Goal: Task Accomplishment & Management: Manage account settings

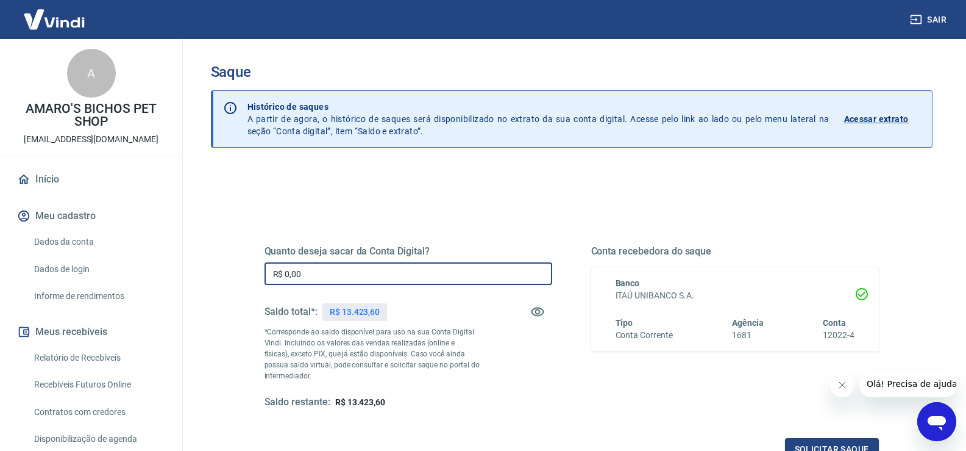
click at [430, 273] on input "R$ 0,00" at bounding box center [409, 273] width 288 height 23
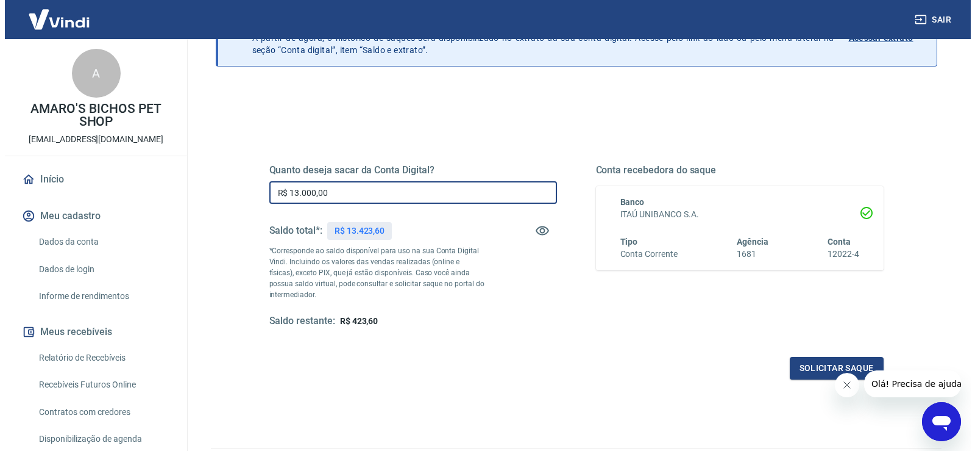
scroll to position [152, 0]
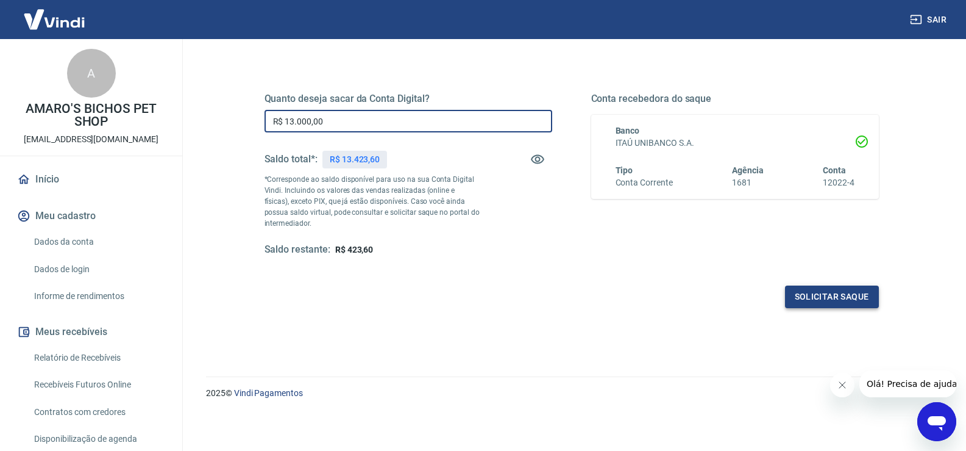
type input "R$ 13.000,00"
click at [811, 298] on button "Solicitar saque" at bounding box center [832, 296] width 94 height 23
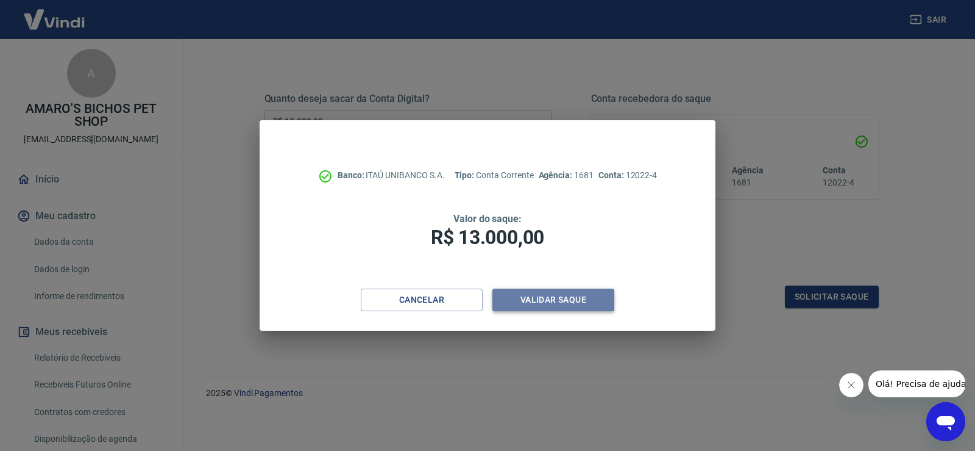
click at [568, 301] on button "Validar saque" at bounding box center [554, 299] width 122 height 23
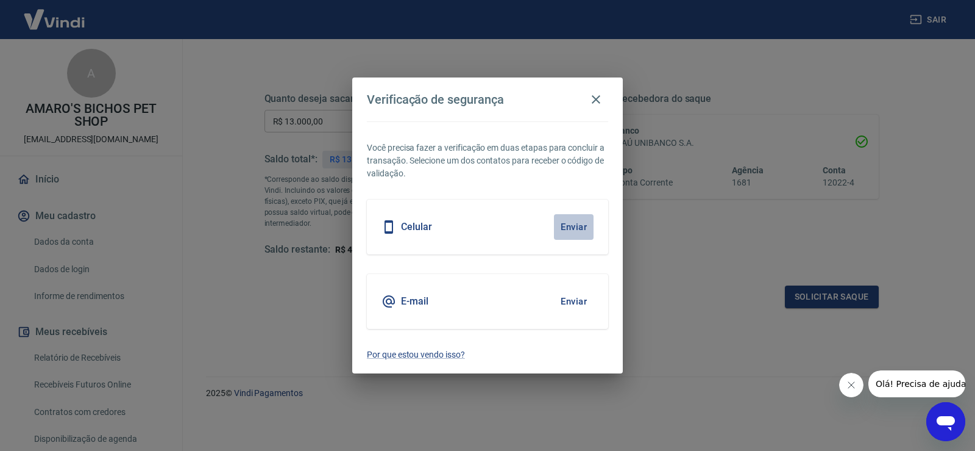
click at [568, 226] on button "Enviar" at bounding box center [574, 227] width 40 height 26
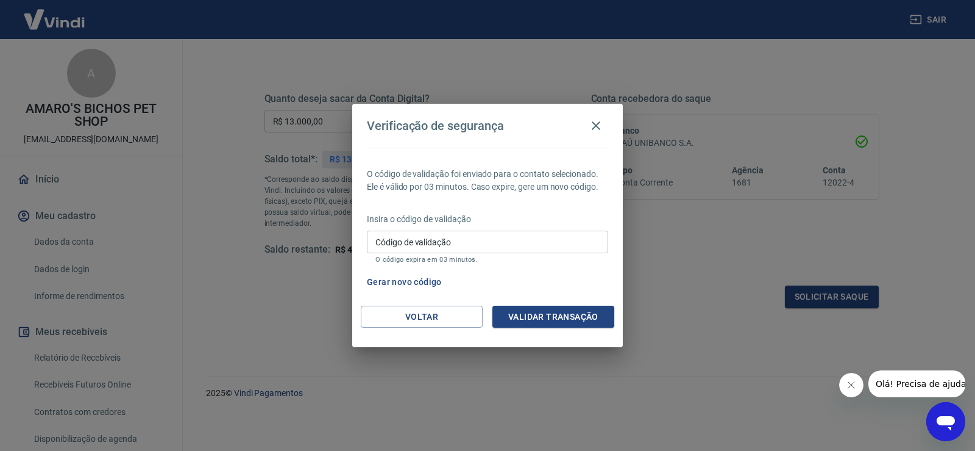
click at [546, 247] on input "Código de validação" at bounding box center [487, 241] width 241 height 23
type input "437730"
click at [541, 313] on button "Validar transação" at bounding box center [554, 316] width 122 height 23
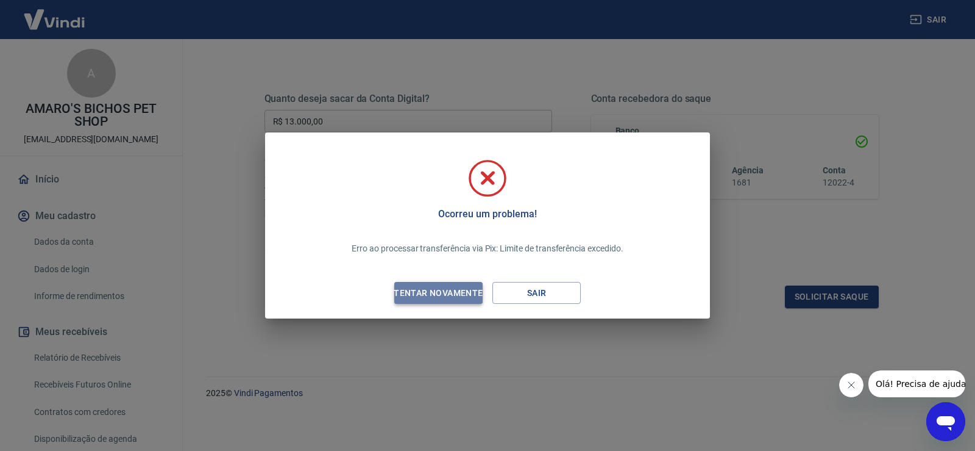
click at [446, 292] on div "Tentar novamente" at bounding box center [438, 292] width 118 height 15
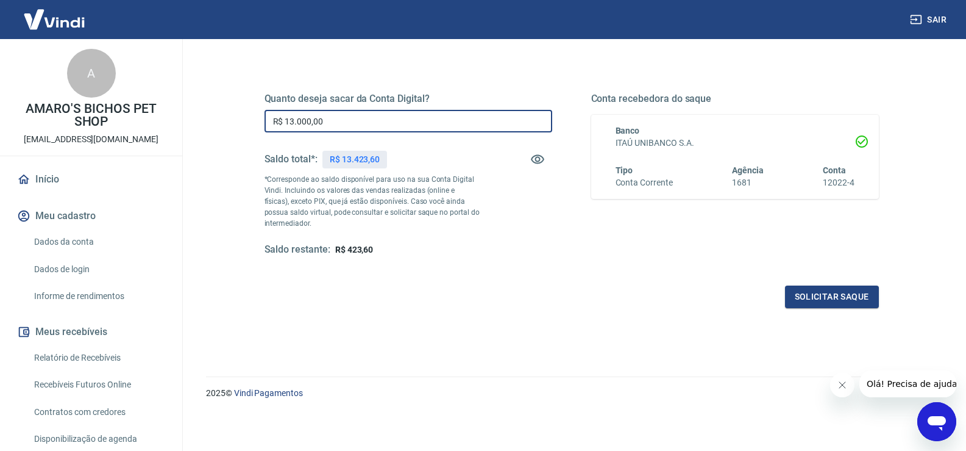
drag, startPoint x: 328, startPoint y: 116, endPoint x: 285, endPoint y: 114, distance: 43.3
click at [285, 114] on input "R$ 13.000,00" at bounding box center [409, 121] width 288 height 23
type input "R$ 9.500,00"
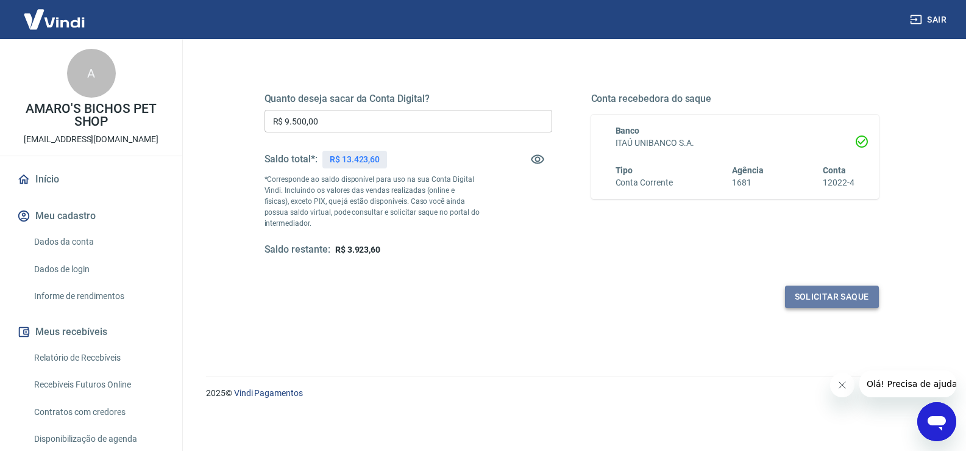
click at [815, 301] on button "Solicitar saque" at bounding box center [832, 296] width 94 height 23
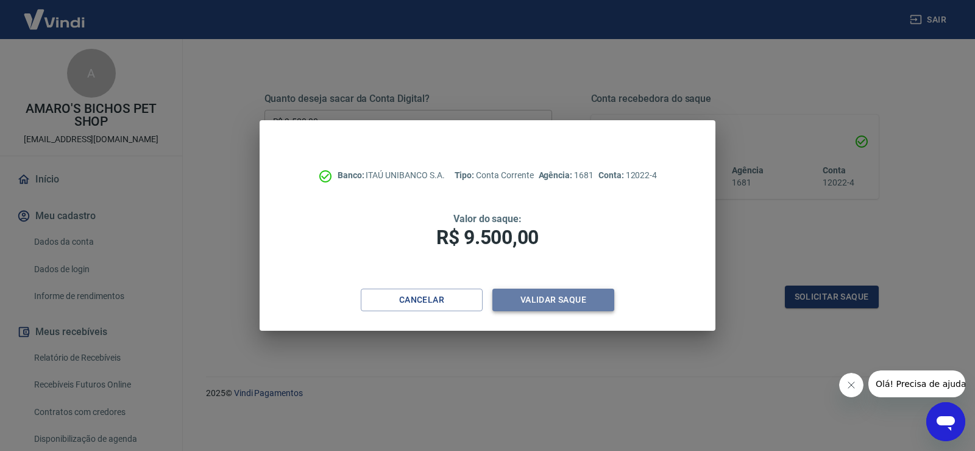
click at [521, 305] on button "Validar saque" at bounding box center [554, 299] width 122 height 23
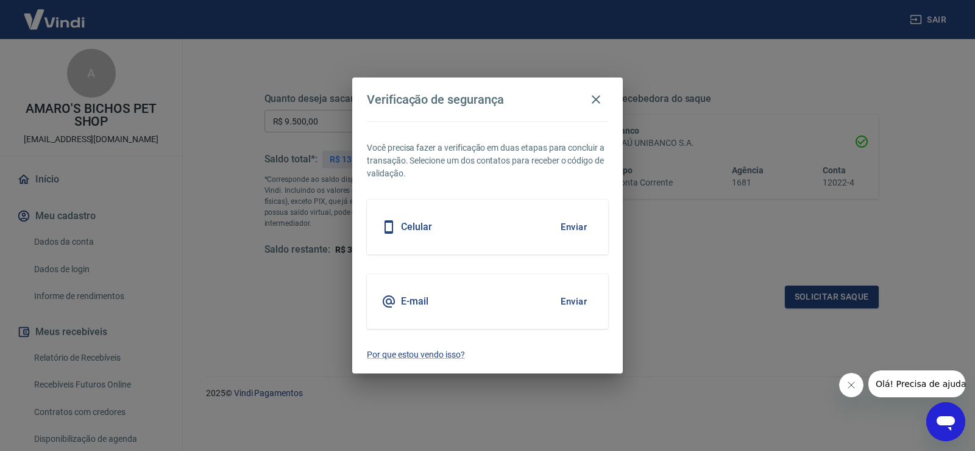
click at [419, 228] on h5 "Celular" at bounding box center [416, 227] width 31 height 12
click at [573, 225] on button "Enviar" at bounding box center [574, 227] width 40 height 26
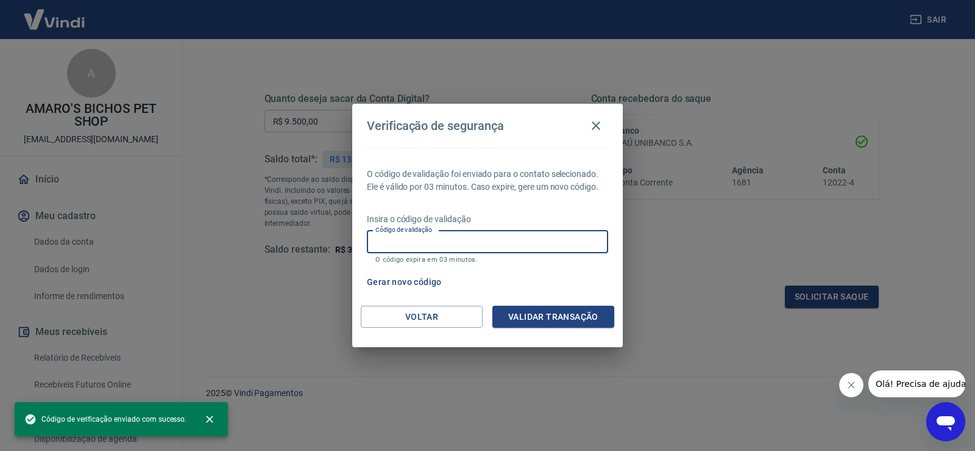
click at [568, 234] on input "Código de validação" at bounding box center [487, 241] width 241 height 23
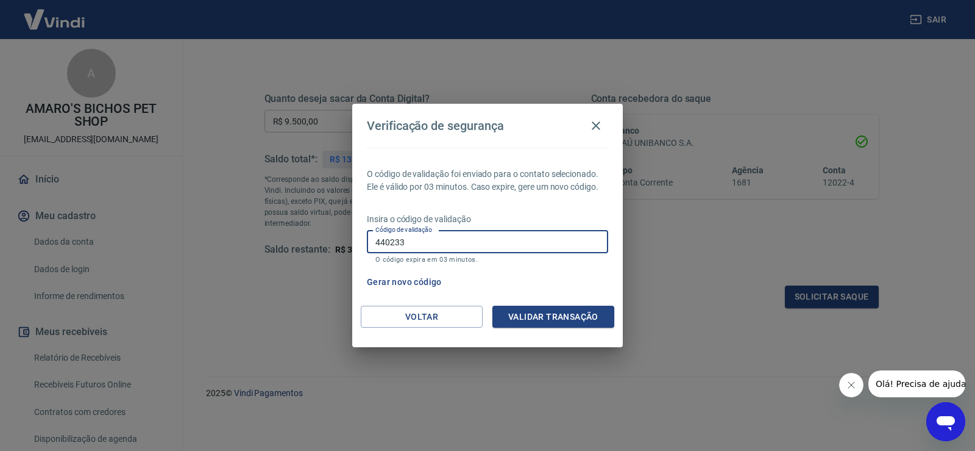
type input "440233"
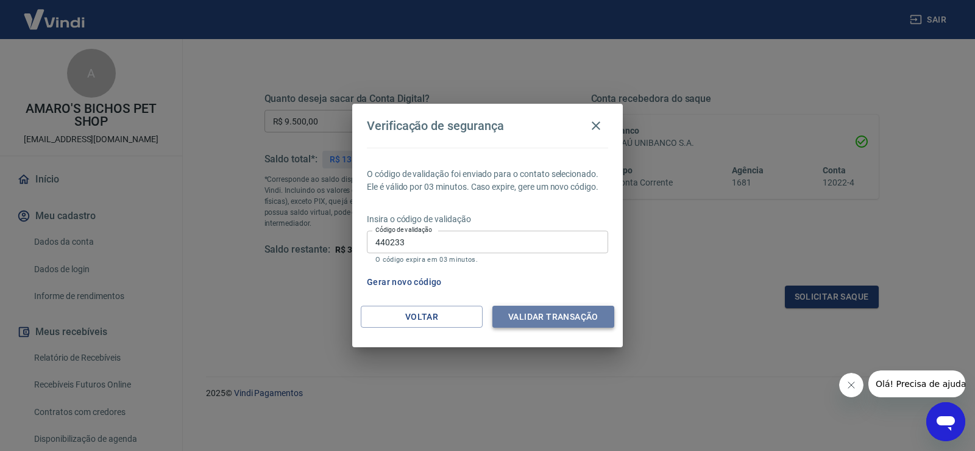
click at [576, 319] on button "Validar transação" at bounding box center [554, 316] width 122 height 23
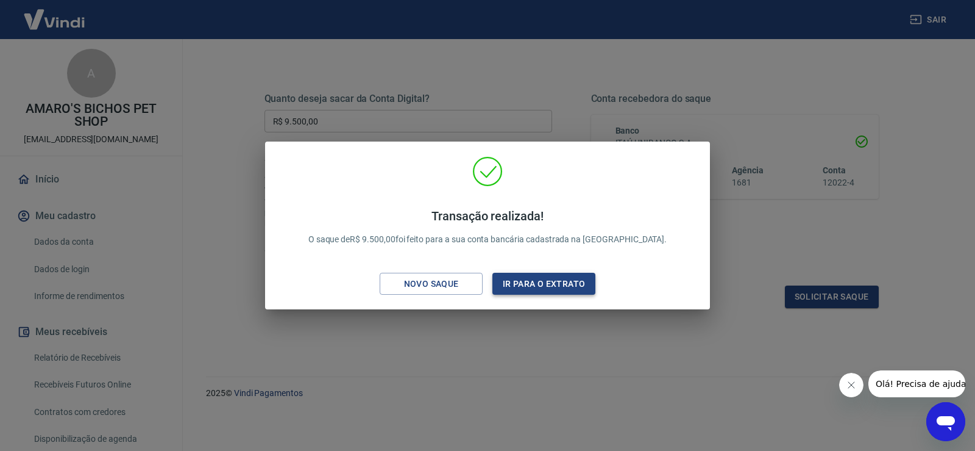
click at [552, 287] on button "Ir para o extrato" at bounding box center [544, 284] width 103 height 23
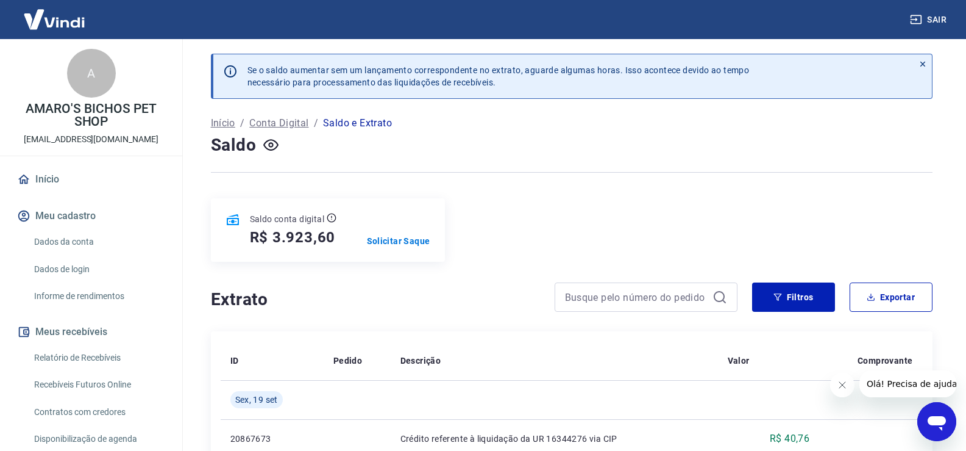
click at [47, 178] on link "Início" at bounding box center [91, 179] width 153 height 27
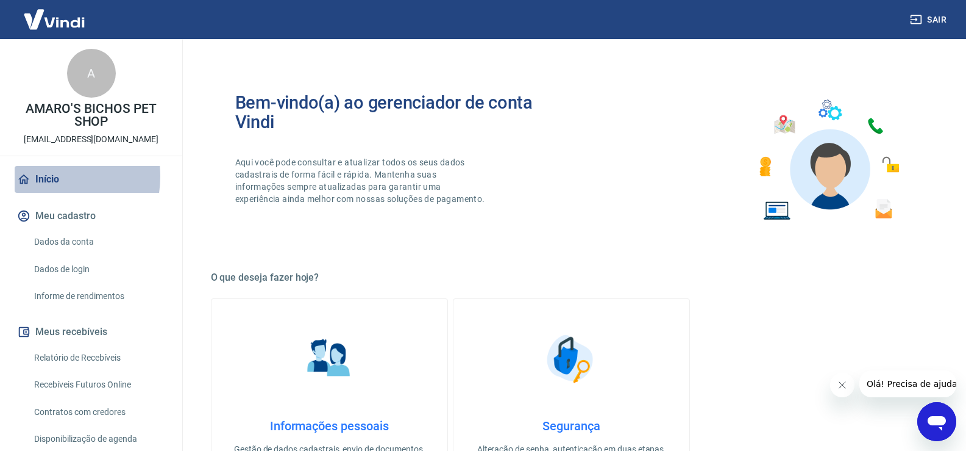
click at [45, 176] on link "Início" at bounding box center [91, 179] width 153 height 27
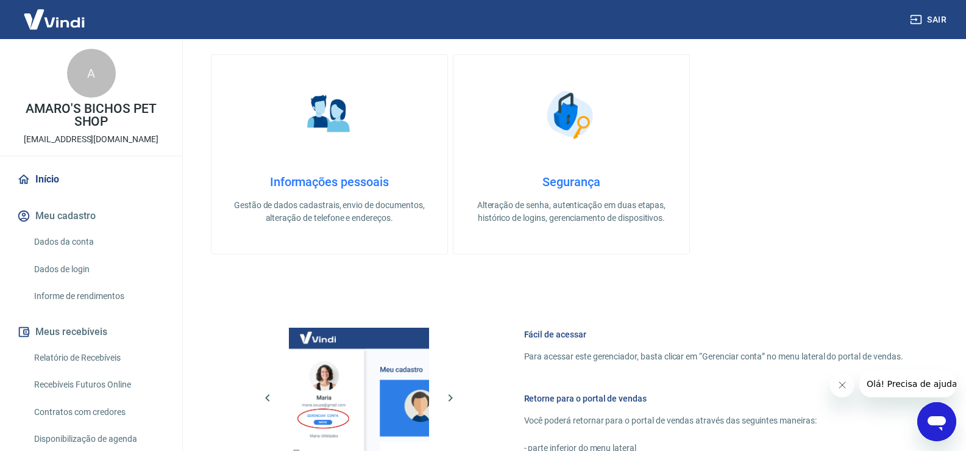
scroll to position [488, 0]
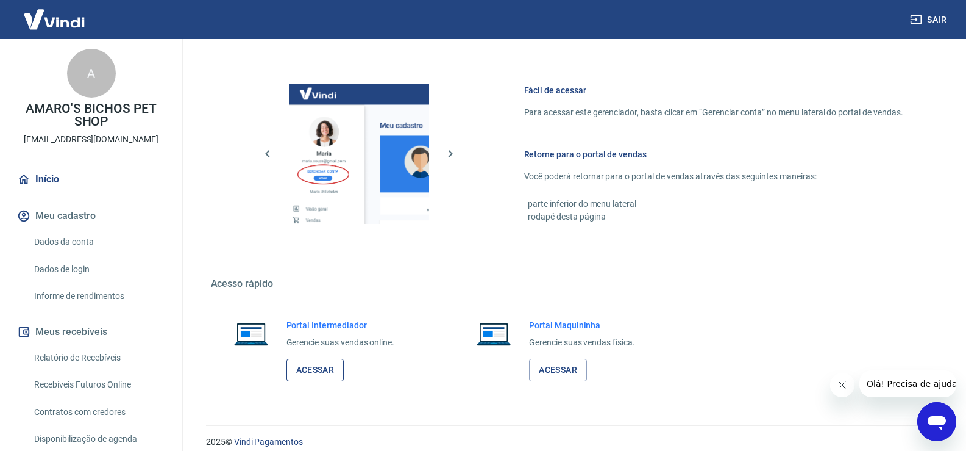
click at [326, 367] on link "Acessar" at bounding box center [316, 369] width 58 height 23
